Goal: Transaction & Acquisition: Purchase product/service

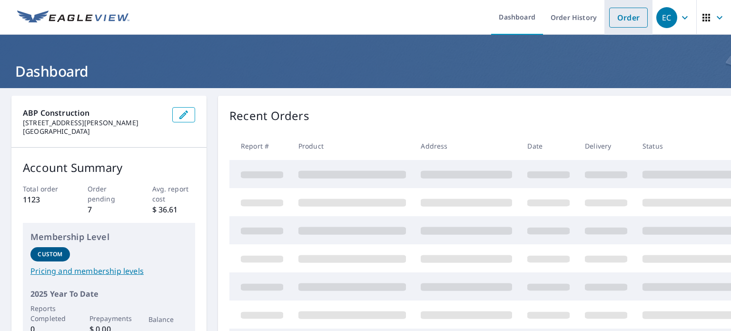
click at [618, 22] on link "Order" at bounding box center [629, 18] width 39 height 20
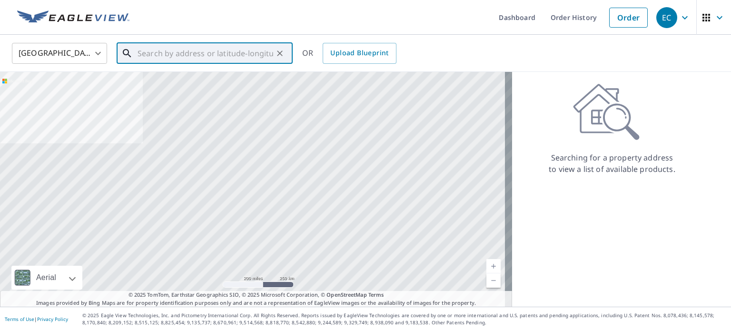
click at [219, 53] on input "text" at bounding box center [206, 53] width 136 height 27
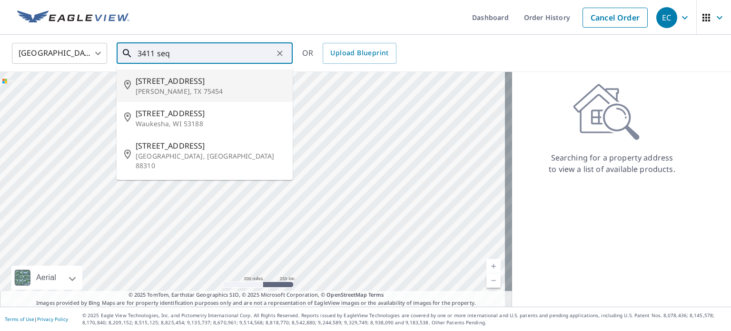
click at [196, 81] on span "[STREET_ADDRESS]" at bounding box center [211, 80] width 150 height 11
type input "[STREET_ADDRESS][PERSON_NAME]"
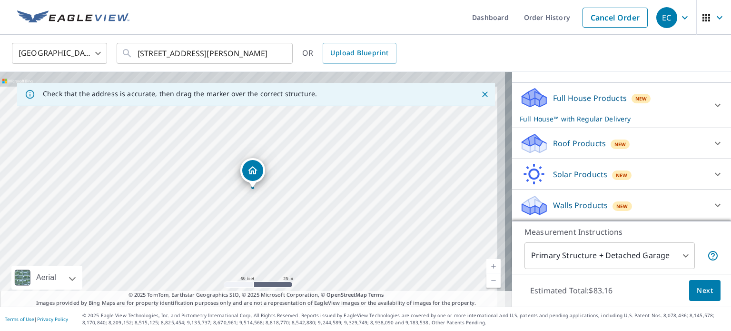
scroll to position [87, 0]
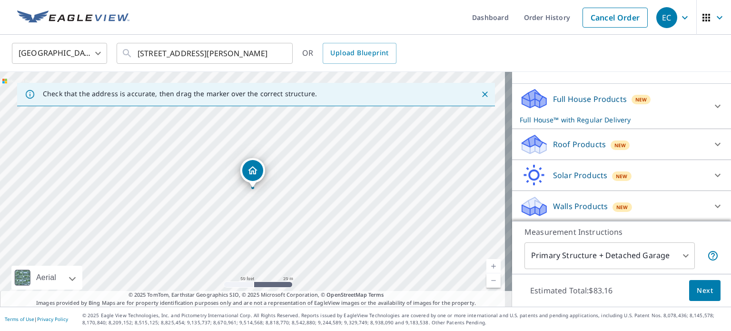
click at [573, 145] on p "Roof Products" at bounding box center [579, 144] width 53 height 11
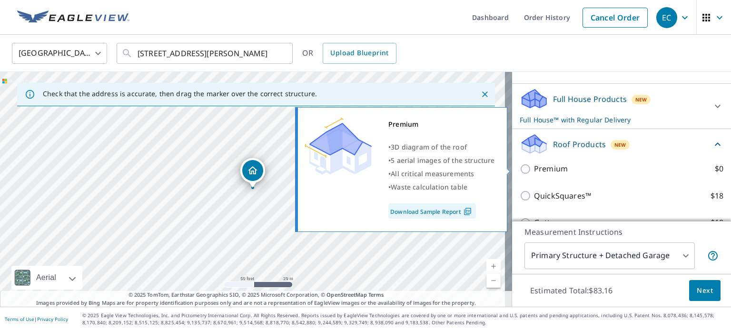
click at [565, 169] on label "Premium $0" at bounding box center [629, 169] width 190 height 12
click at [534, 169] on input "Premium $0" at bounding box center [527, 168] width 14 height 11
checkbox input "true"
checkbox input "false"
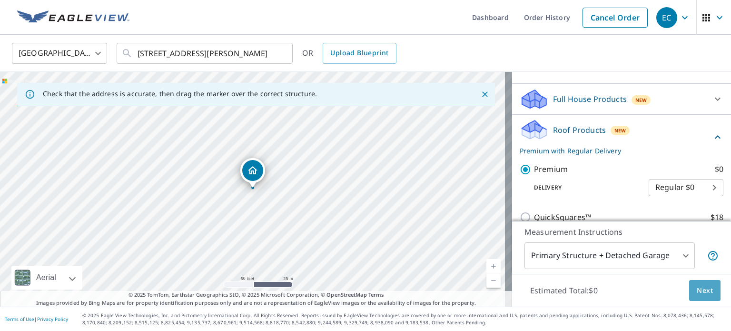
click at [697, 293] on span "Next" at bounding box center [705, 291] width 16 height 12
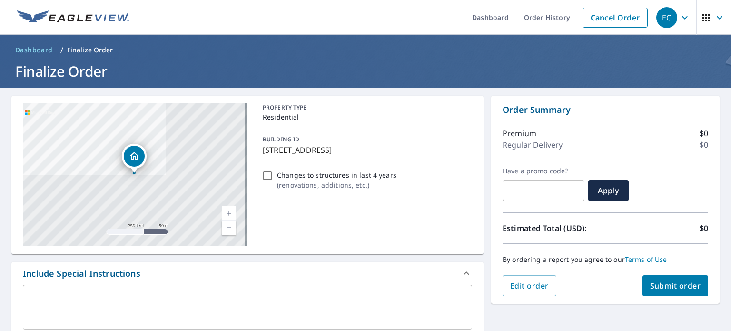
click at [659, 286] on span "Submit order" at bounding box center [675, 285] width 51 height 10
checkbox input "true"
